Goal: Register for event/course

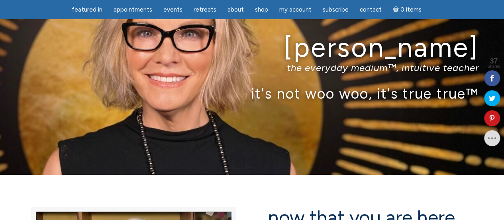
scroll to position [38, 0]
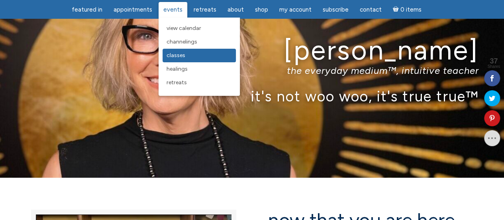
click at [176, 59] on link "Classes" at bounding box center [199, 56] width 73 height 14
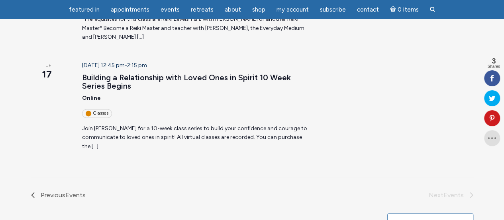
scroll to position [536, 0]
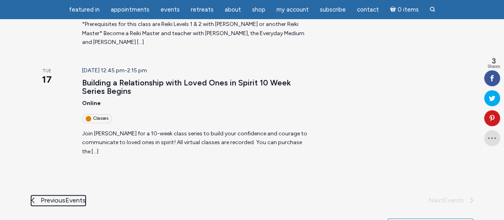
click at [58, 195] on span "Previous Events" at bounding box center [63, 200] width 45 height 10
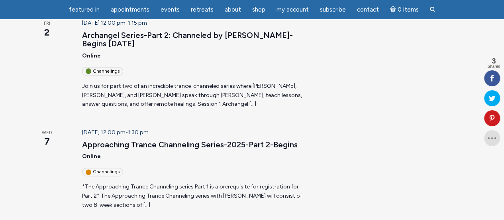
scroll to position [445, 0]
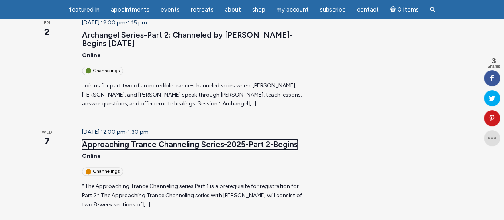
click at [214, 139] on link "Approaching Trance Channeling Series-2025-Part 2-Begins" at bounding box center [190, 144] width 216 height 10
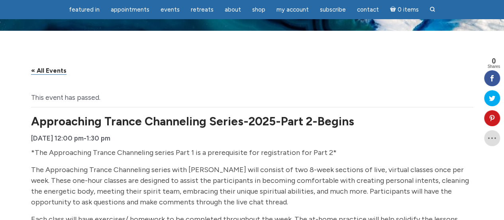
scroll to position [31, 0]
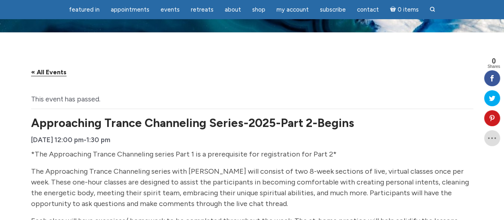
click at [45, 69] on link "« All Events" at bounding box center [48, 72] width 35 height 8
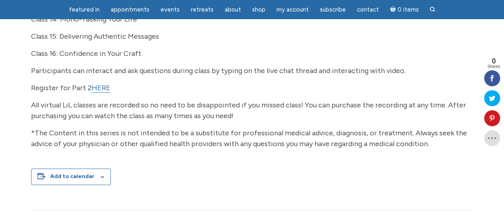
scroll to position [394, 0]
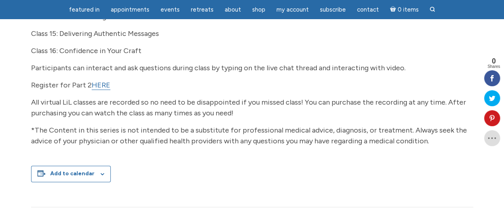
click at [101, 84] on link "HERE" at bounding box center [101, 85] width 19 height 9
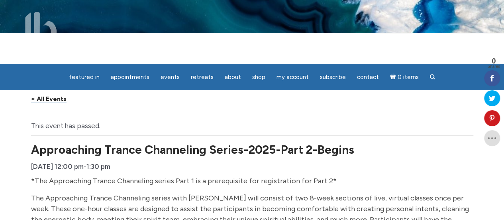
scroll to position [0, 0]
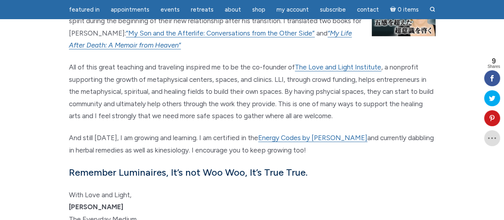
scroll to position [969, 0]
click at [328, 134] on link "Energy Codes by Dr. Sue Morter" at bounding box center [312, 138] width 109 height 8
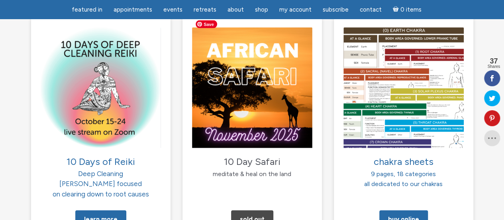
scroll to position [821, 0]
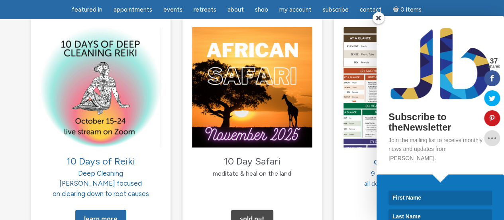
click at [377, 14] on span at bounding box center [379, 18] width 12 height 12
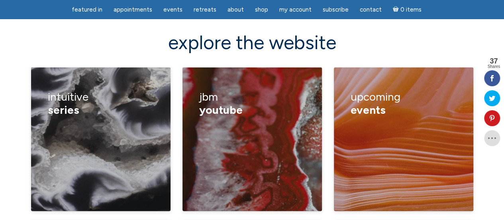
scroll to position [1100, 0]
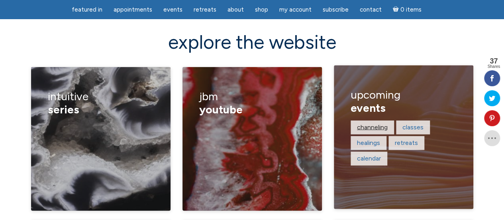
click at [376, 123] on link "channeling" at bounding box center [372, 127] width 31 height 8
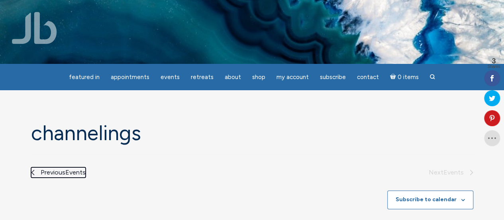
click at [42, 171] on span "Previous Events" at bounding box center [63, 172] width 45 height 10
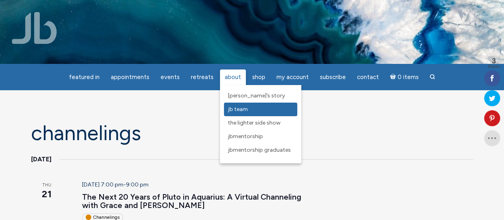
click at [233, 107] on span "JB Team" at bounding box center [238, 109] width 20 height 7
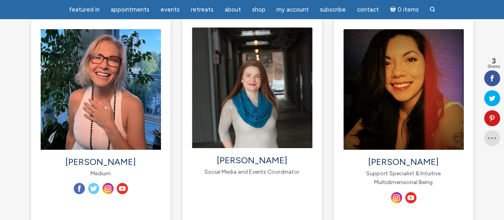
scroll to position [142, 0]
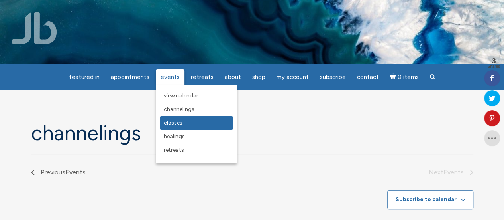
click at [171, 128] on link "Classes" at bounding box center [196, 123] width 73 height 14
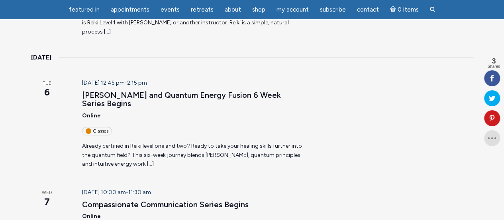
scroll to position [191, 0]
